Goal: Navigation & Orientation: Find specific page/section

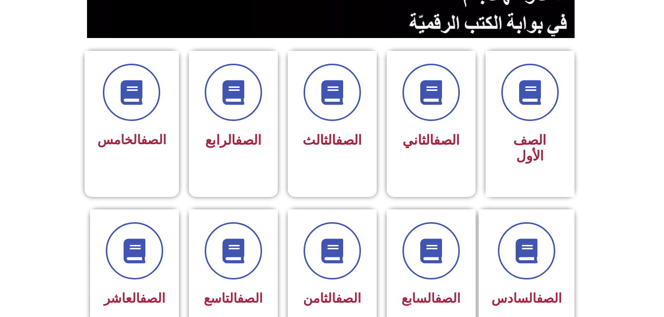
scroll to position [228, 0]
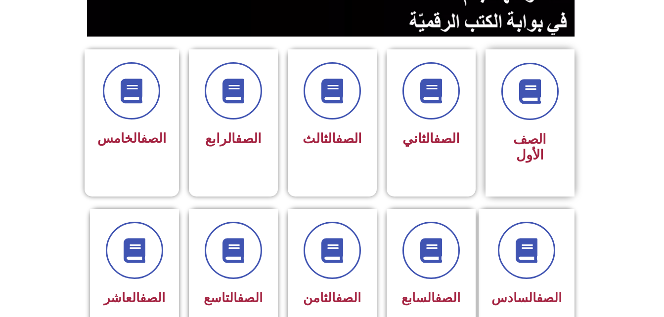
click at [564, 88] on div "الصف الأول" at bounding box center [529, 122] width 89 height 147
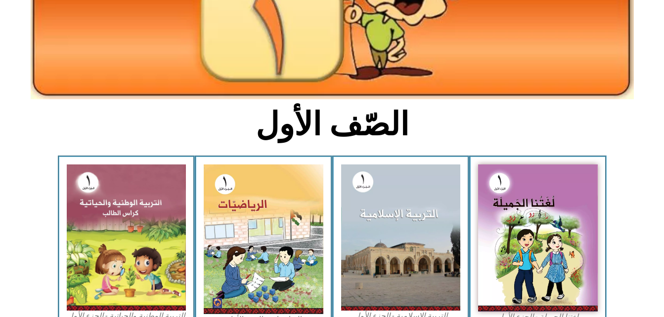
scroll to position [176, 0]
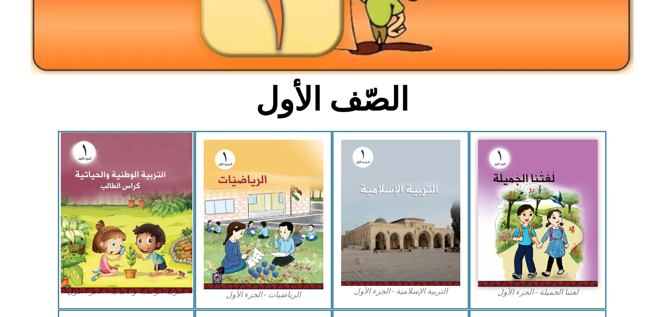
click at [171, 191] on img at bounding box center [125, 212] width 131 height 161
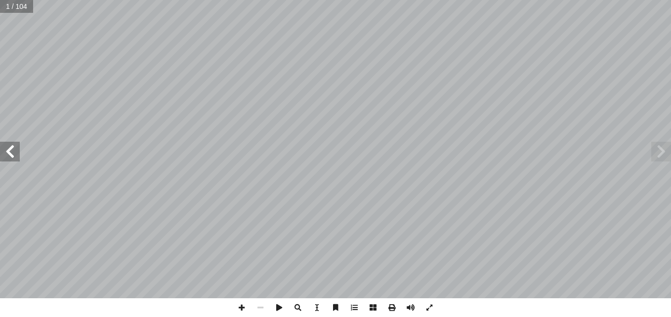
click at [10, 154] on span at bounding box center [10, 152] width 20 height 20
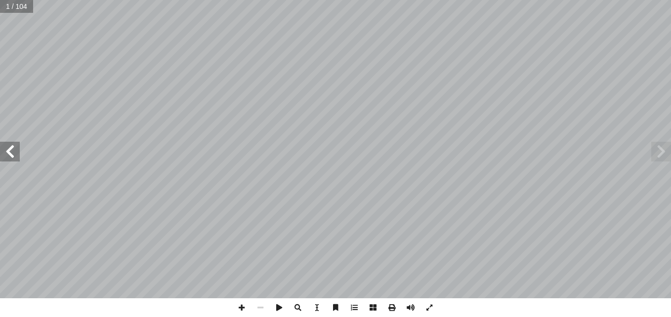
click at [10, 154] on span at bounding box center [10, 152] width 20 height 20
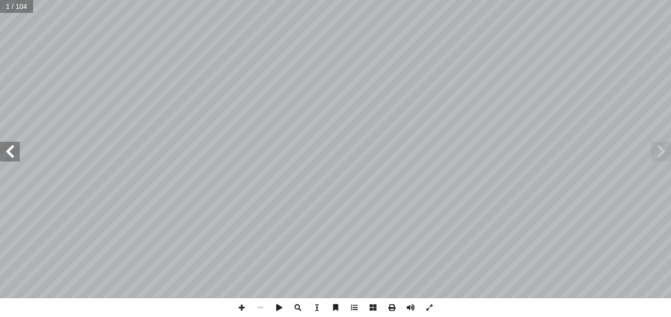
click at [10, 154] on span at bounding box center [10, 152] width 20 height 20
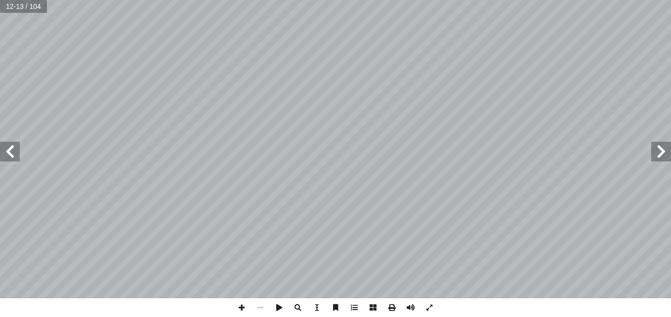
click at [10, 154] on span at bounding box center [10, 152] width 20 height 20
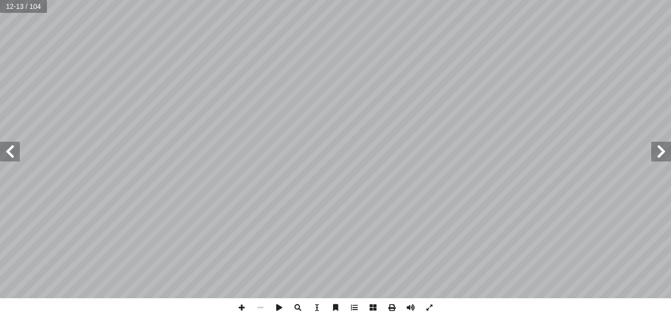
click at [10, 154] on span at bounding box center [10, 152] width 20 height 20
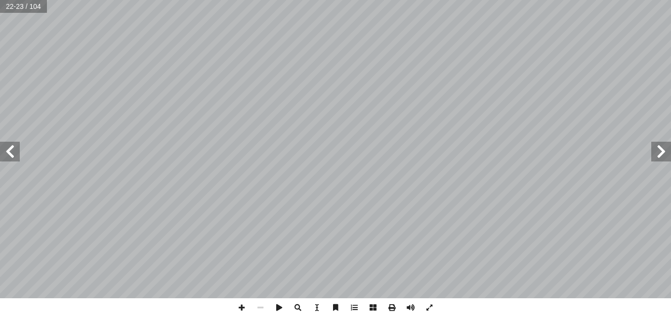
click at [10, 154] on span at bounding box center [10, 152] width 20 height 20
click at [665, 155] on span at bounding box center [661, 152] width 20 height 20
click at [7, 148] on span at bounding box center [10, 152] width 20 height 20
